Goal: Information Seeking & Learning: Learn about a topic

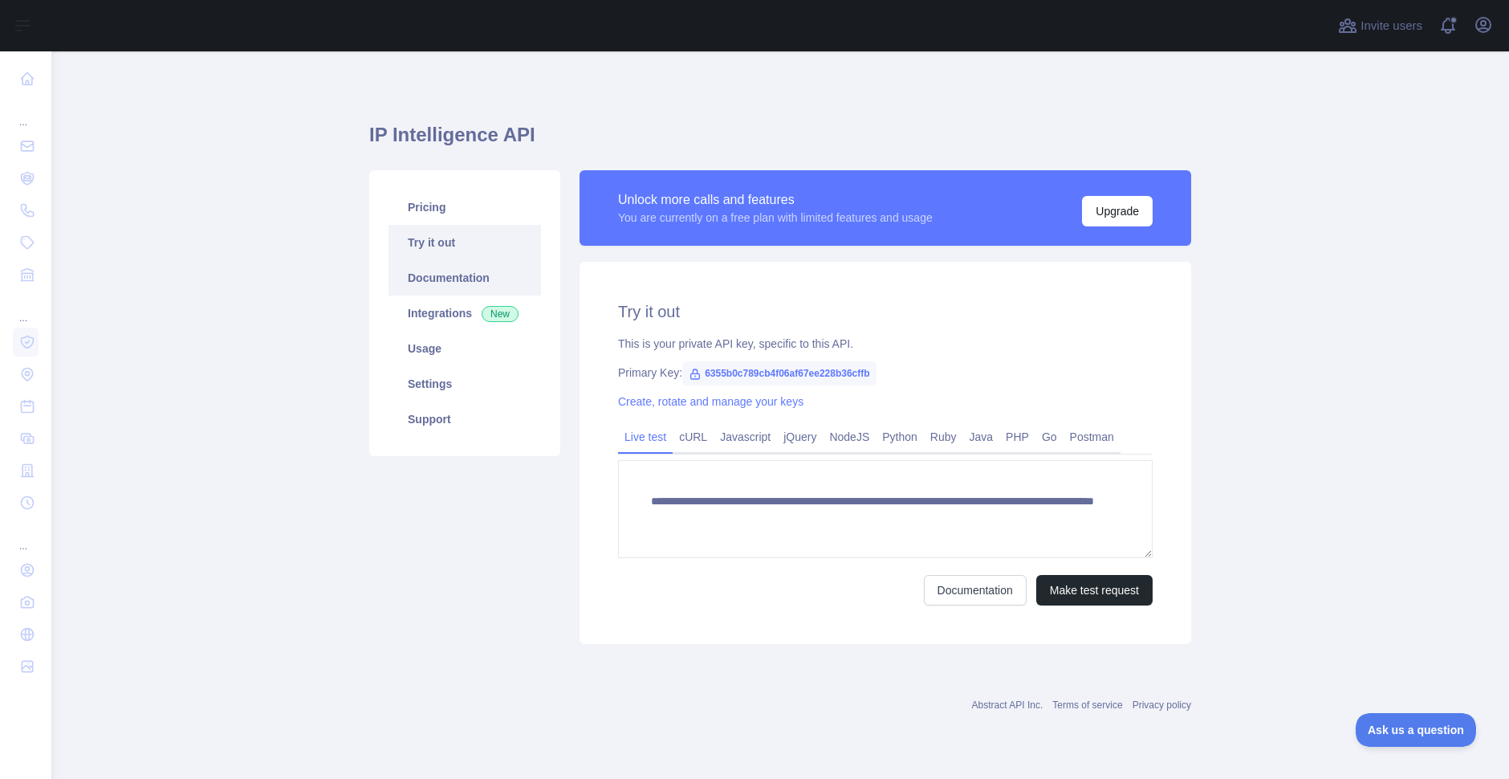
click at [440, 281] on link "Documentation" at bounding box center [464, 277] width 152 height 35
click at [1409, 330] on main "**********" at bounding box center [780, 414] width 1458 height 727
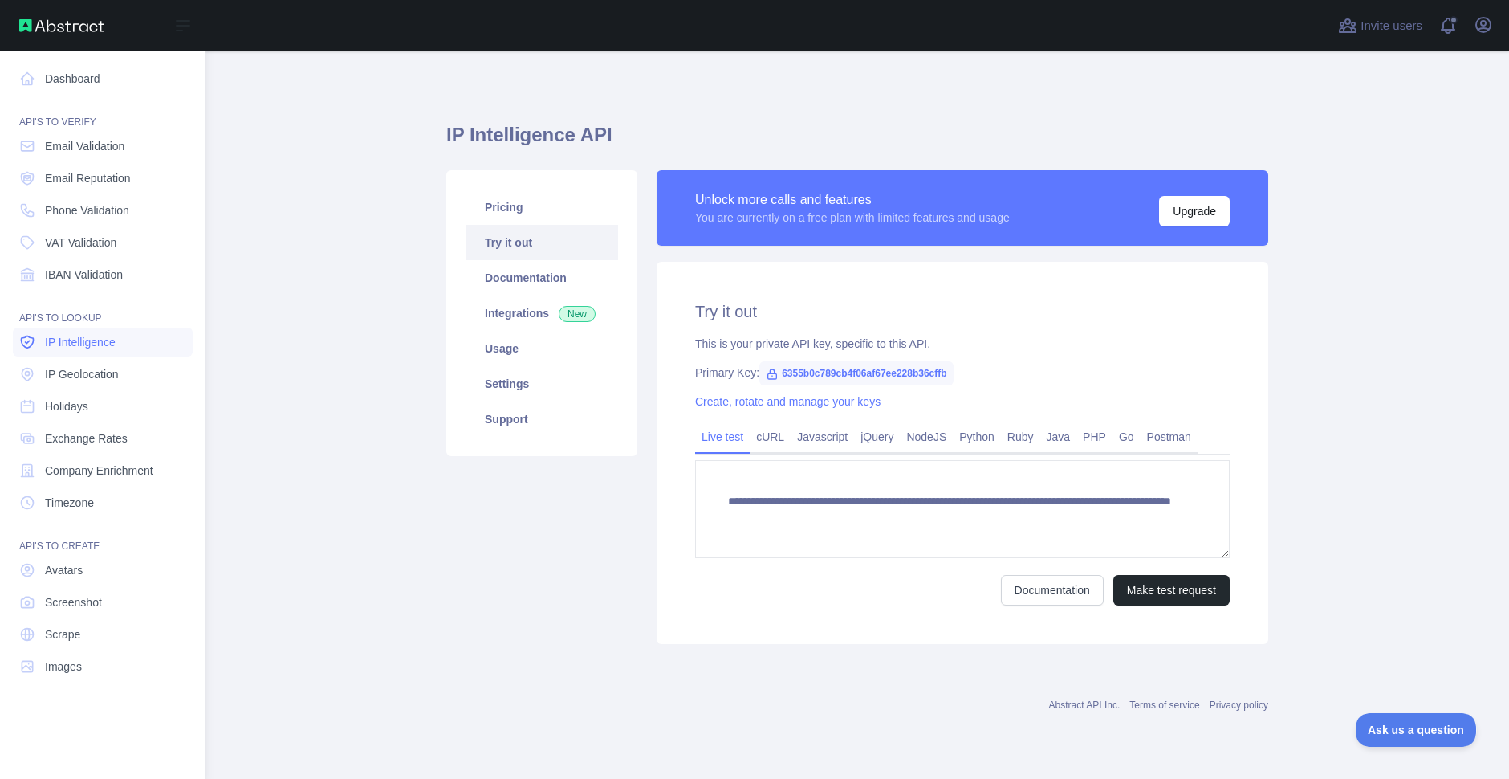
click at [103, 342] on span "IP Intelligence" at bounding box center [80, 342] width 71 height 16
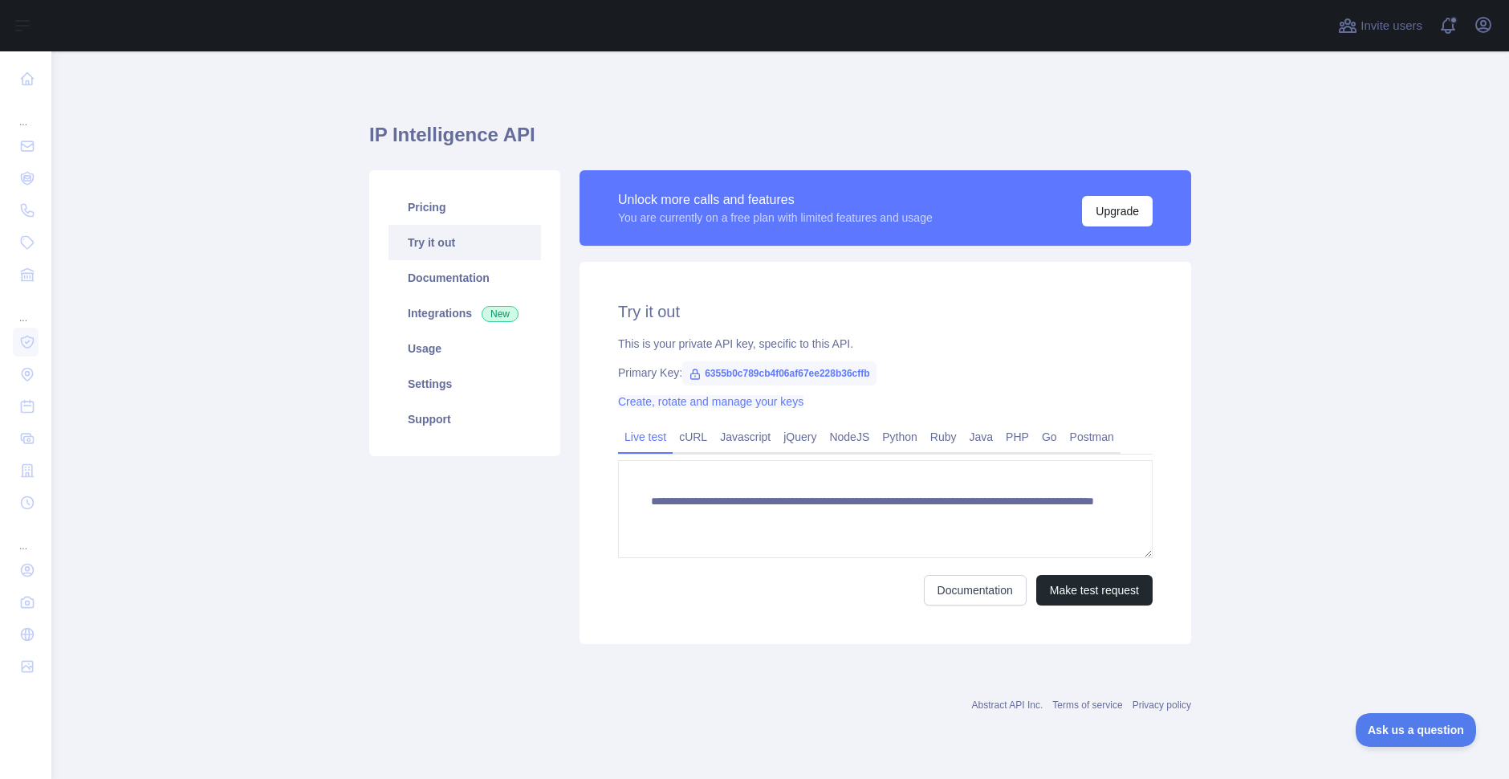
click at [766, 405] on link "Create, rotate and manage your keys" at bounding box center [710, 401] width 185 height 13
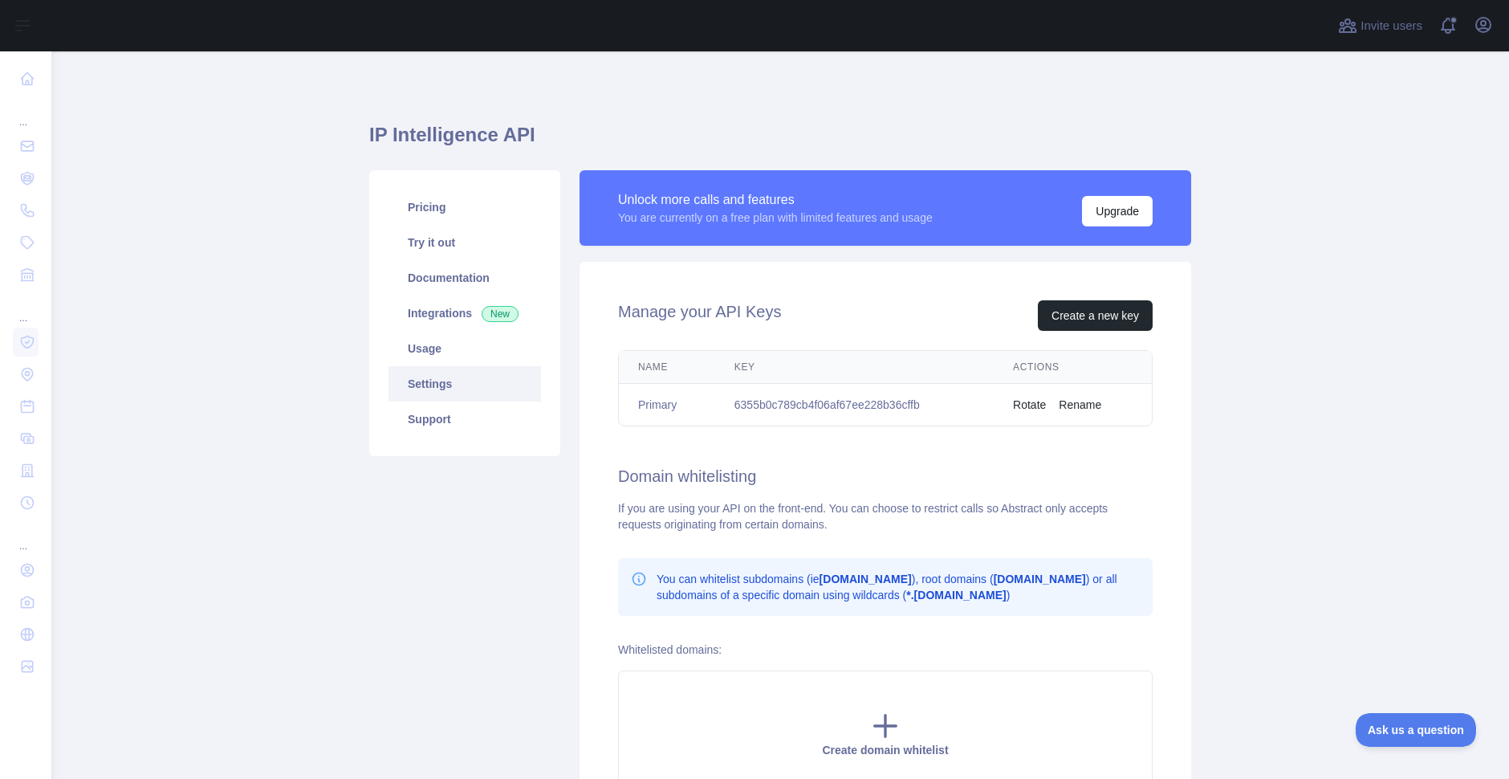
click at [725, 404] on td "6355b0c789cb4f06af67ee228b36cffb" at bounding box center [854, 405] width 279 height 43
click at [1095, 309] on button "Create a new key" at bounding box center [1095, 315] width 115 height 30
drag, startPoint x: 929, startPoint y: 399, endPoint x: 718, endPoint y: 407, distance: 210.4
click at [718, 407] on td "6355b0c789cb4f06af67ee228b36cffb" at bounding box center [854, 405] width 279 height 43
copy td "6355b0c789cb4f06af67ee228b36cffb"
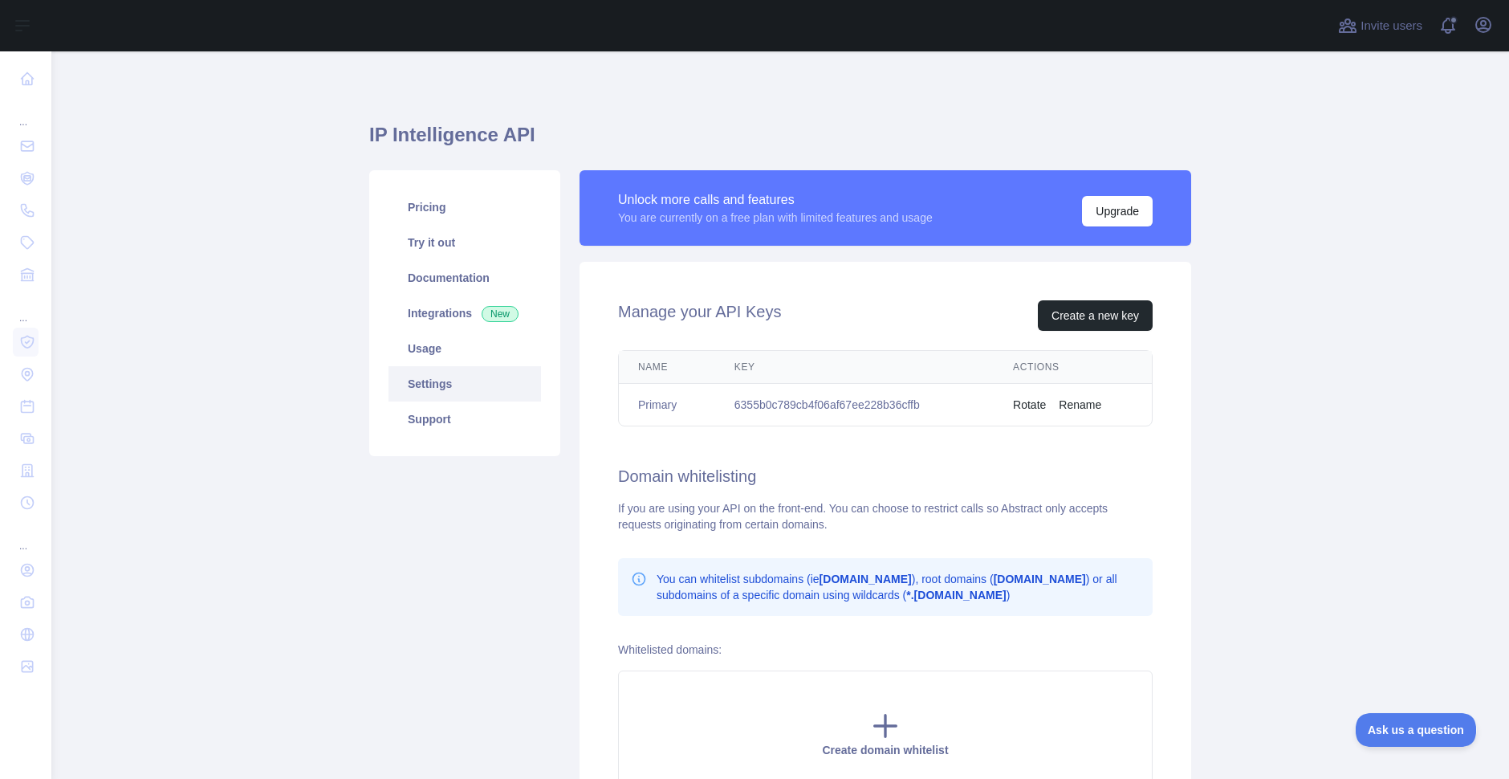
click at [799, 186] on div "Unlock more calls and features You are currently on a free plan with limited fe…" at bounding box center [885, 207] width 612 height 75
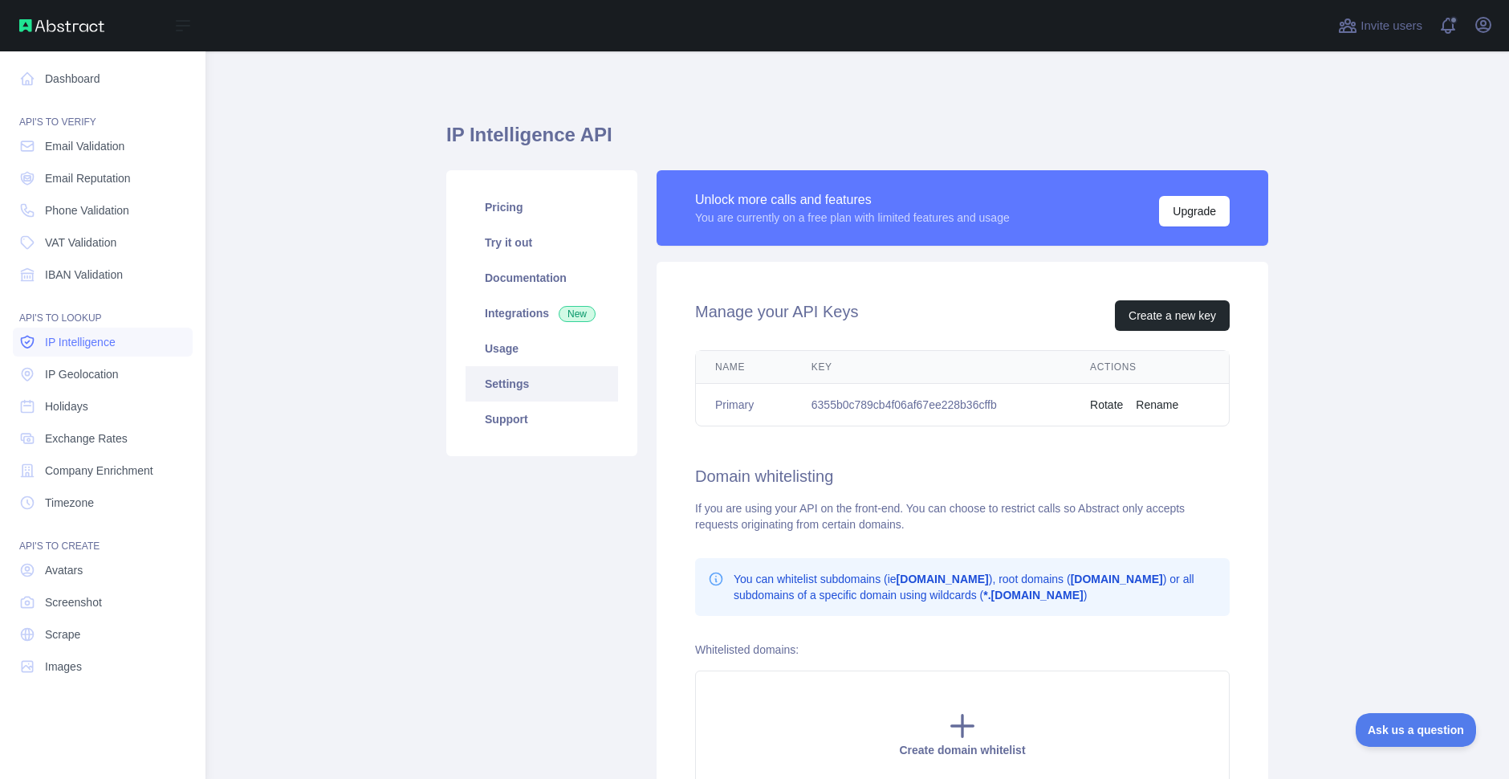
click at [74, 342] on span "IP Intelligence" at bounding box center [80, 342] width 71 height 16
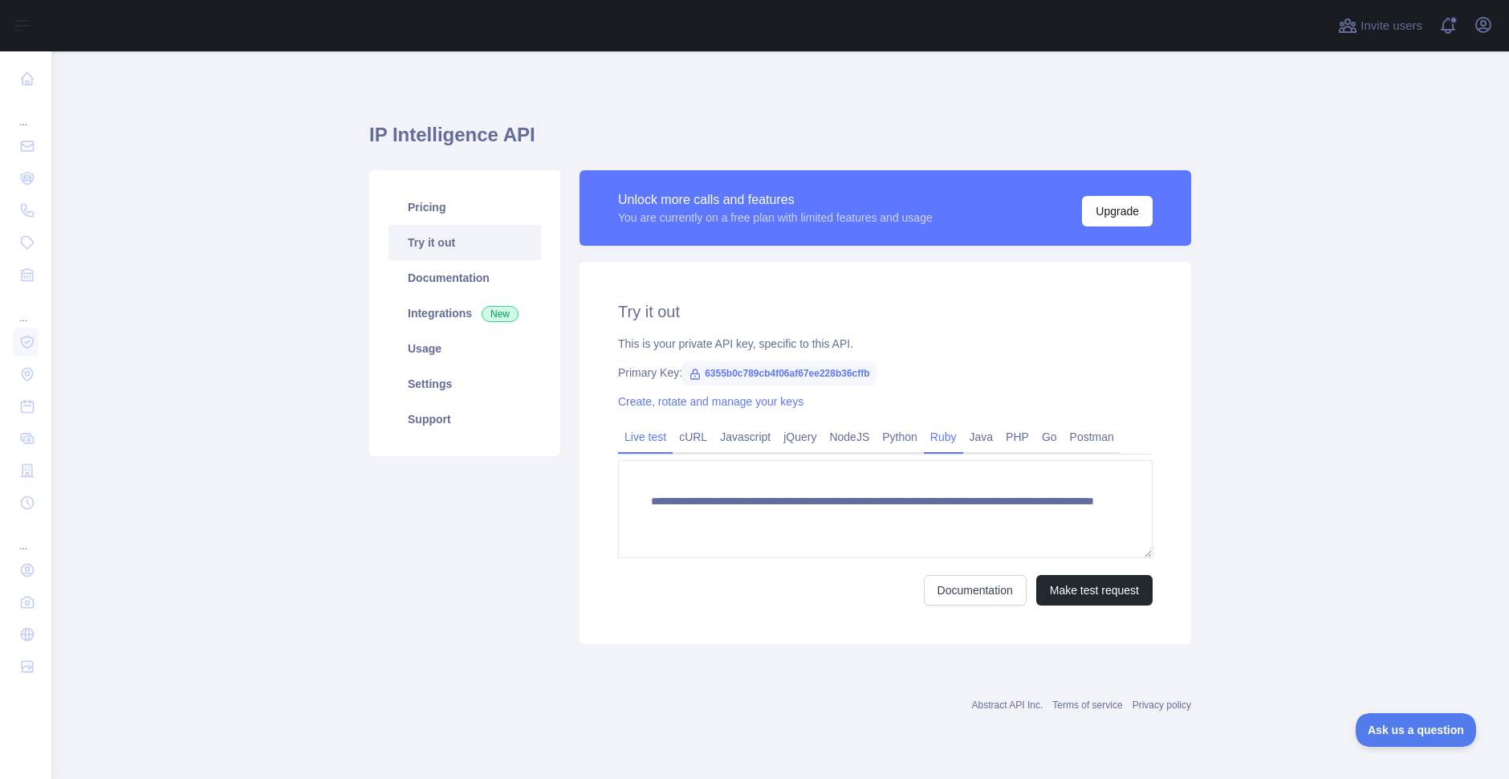
click at [933, 437] on link "Ruby" at bounding box center [943, 437] width 39 height 26
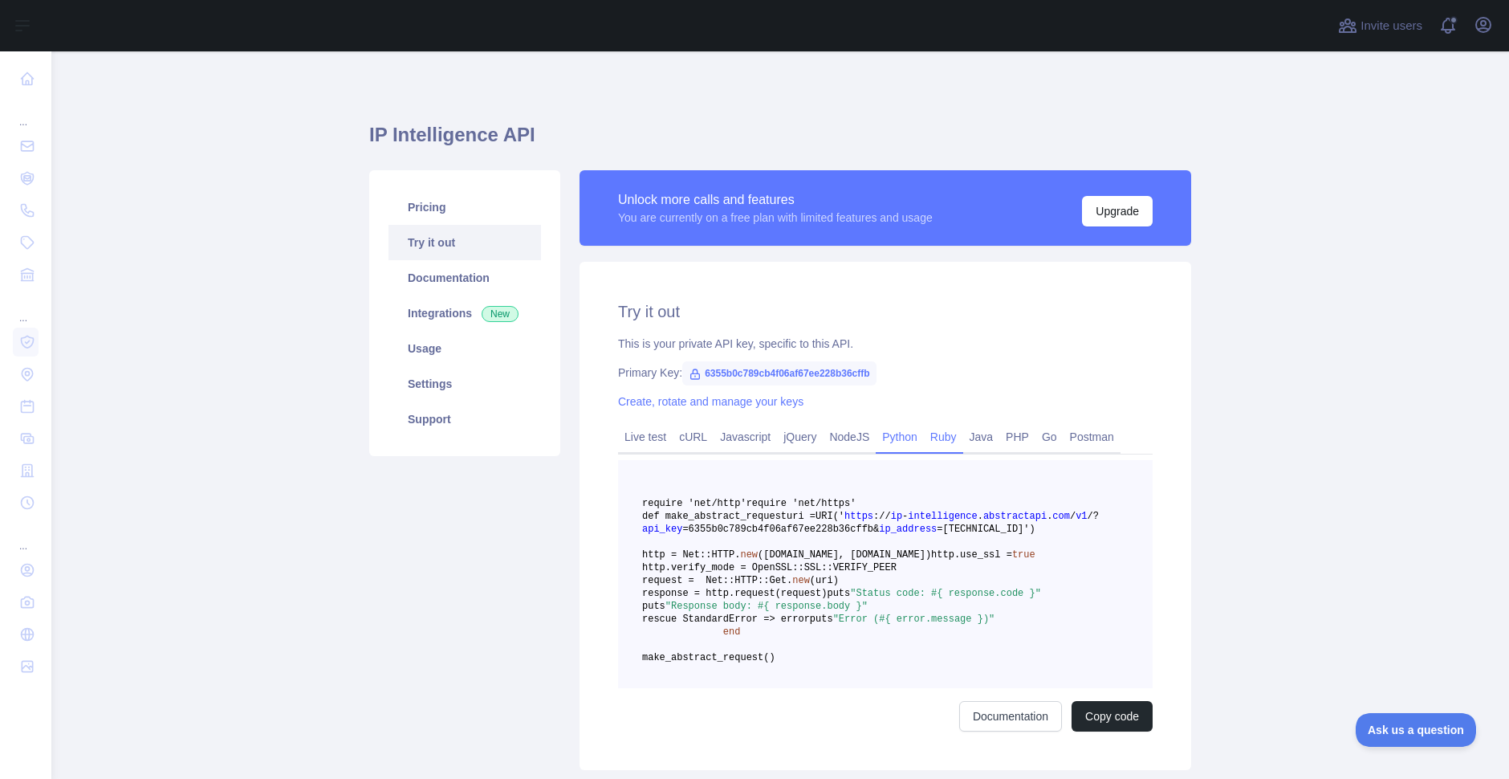
click at [888, 436] on link "Python" at bounding box center [900, 437] width 48 height 26
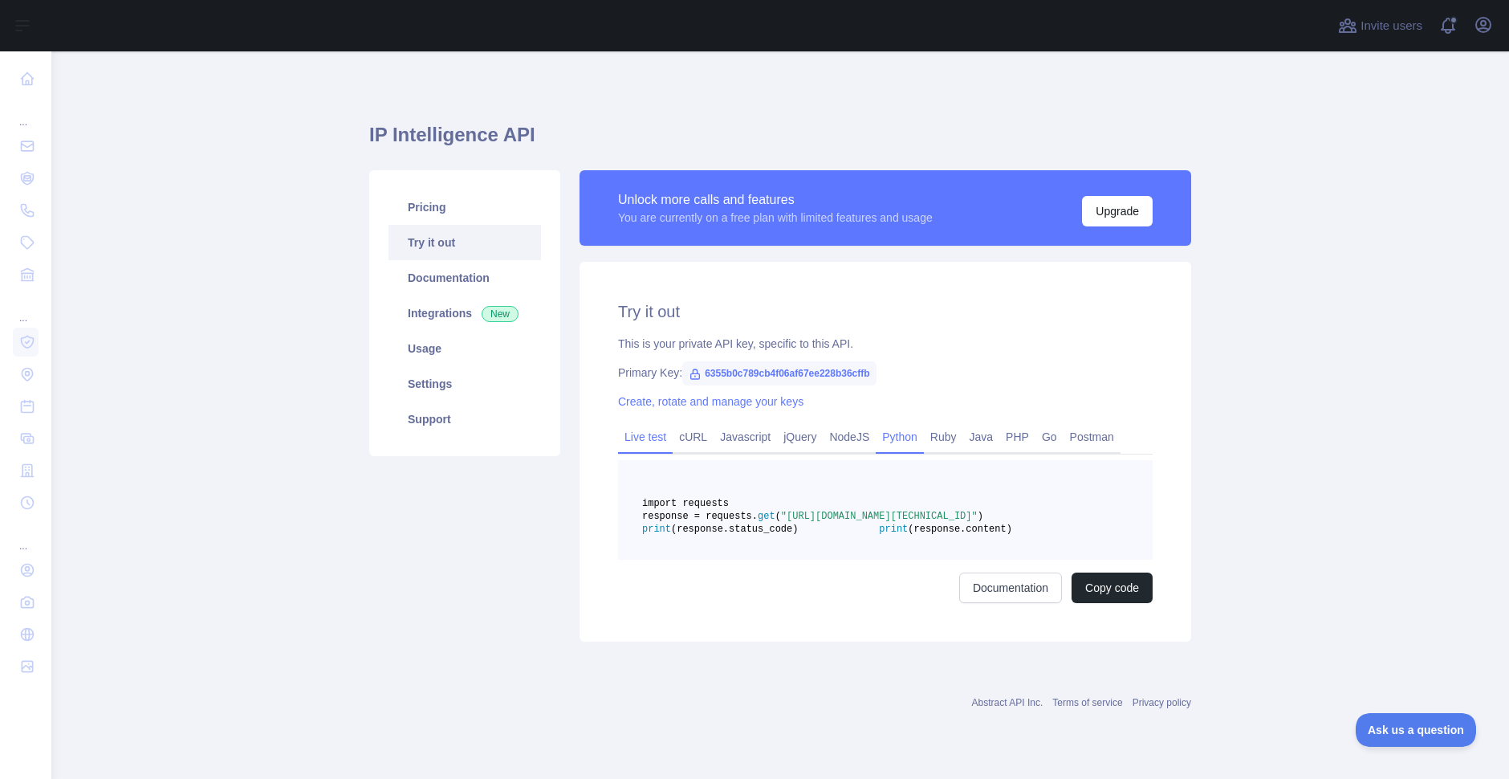
click at [628, 440] on link "Live test" at bounding box center [645, 437] width 55 height 26
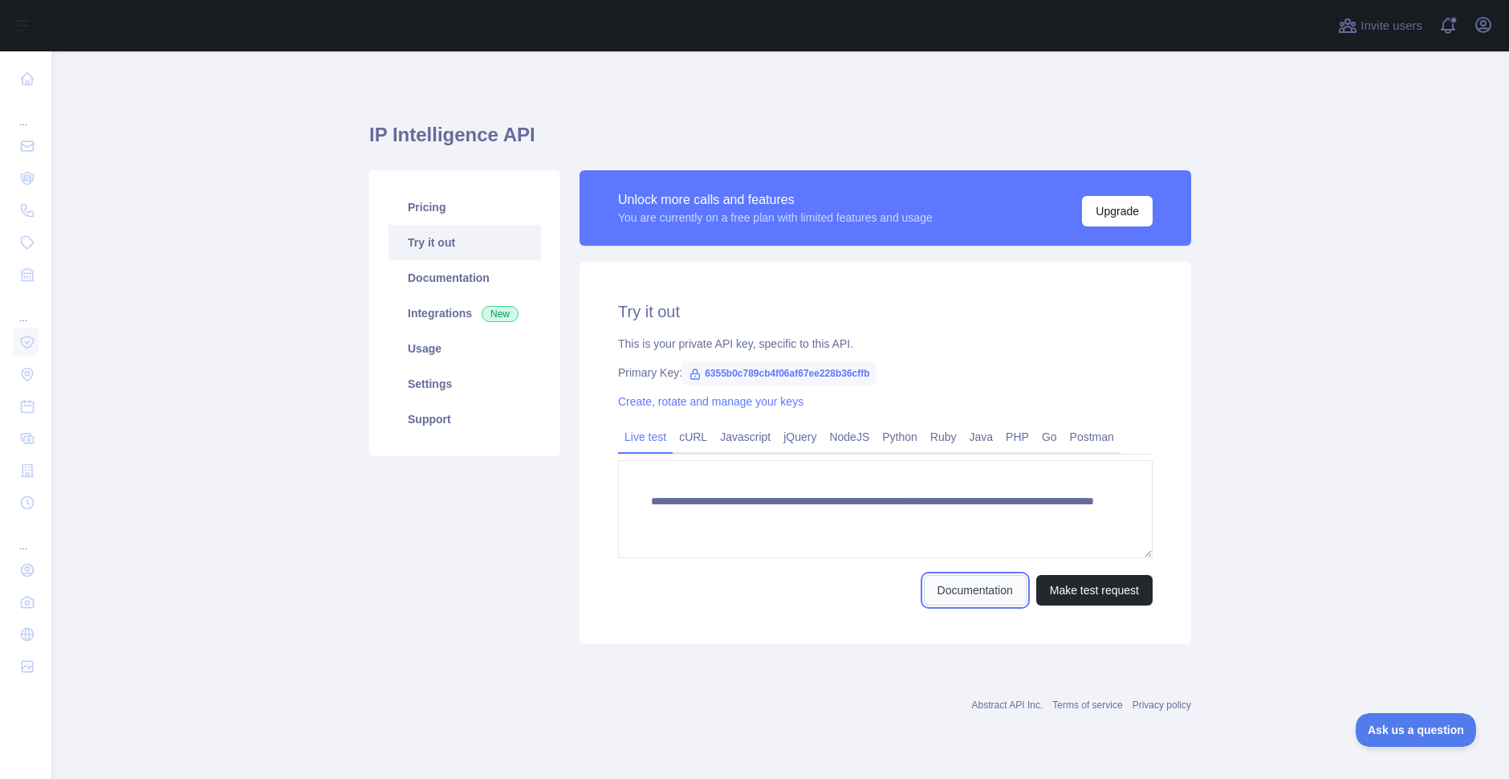
click at [999, 591] on link "Documentation" at bounding box center [975, 590] width 103 height 30
click at [463, 279] on link "Documentation" at bounding box center [464, 277] width 152 height 35
drag, startPoint x: 370, startPoint y: 140, endPoint x: 490, endPoint y: 146, distance: 119.8
click at [490, 146] on h1 "IP Intelligence API" at bounding box center [780, 141] width 822 height 39
copy h1 "IP Intelligence"
